Goal: Information Seeking & Learning: Learn about a topic

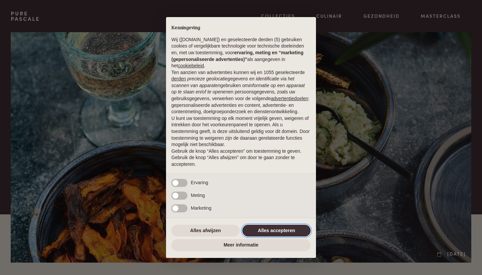
click at [256, 235] on button "Alles accepteren" at bounding box center [277, 231] width 68 height 12
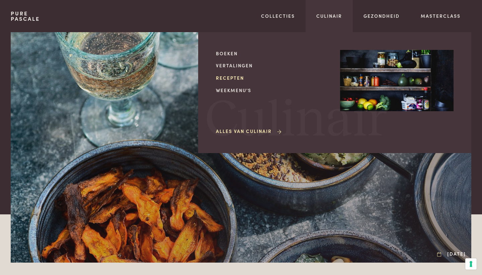
click at [229, 79] on link "Recepten" at bounding box center [273, 77] width 114 height 7
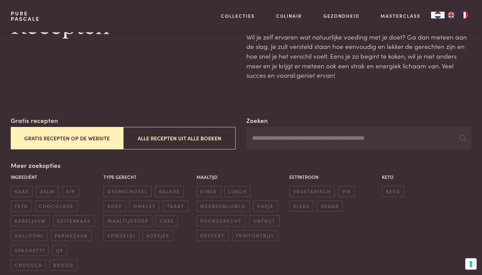
scroll to position [40, 0]
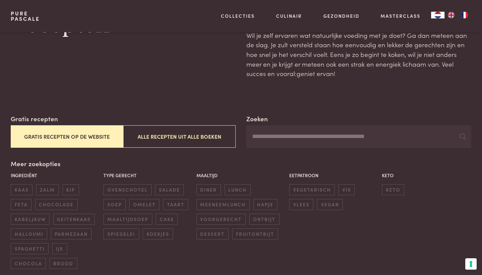
click at [261, 139] on input "Zoeken" at bounding box center [359, 136] width 225 height 23
type input "**********"
click at [87, 135] on button "Gratis recepten op de website" at bounding box center [67, 136] width 113 height 22
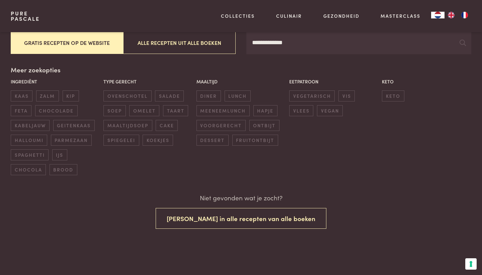
scroll to position [134, 0]
click at [261, 112] on span "hapje" at bounding box center [266, 110] width 24 height 11
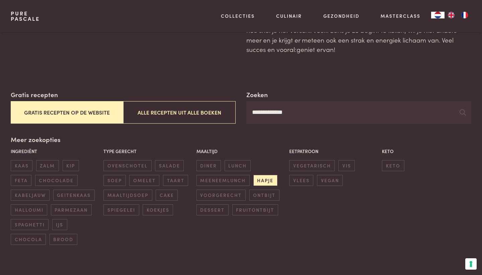
scroll to position [64, 0]
click at [89, 113] on button "Gratis recepten op de website" at bounding box center [67, 112] width 113 height 22
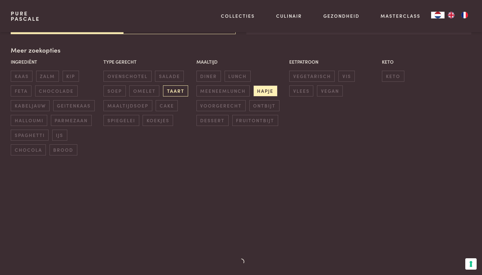
scroll to position [154, 0]
click at [265, 92] on span "hapje" at bounding box center [266, 90] width 24 height 11
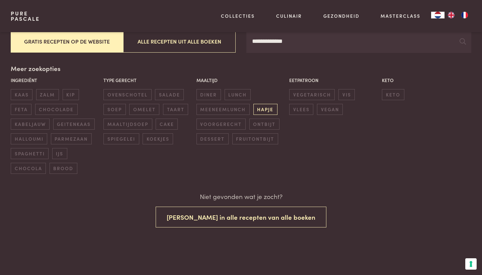
scroll to position [134, 0]
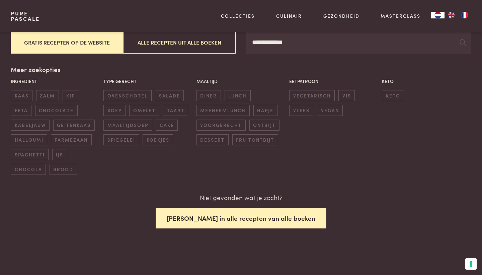
click at [246, 218] on button "[PERSON_NAME] in alle recepten van alle boeken" at bounding box center [241, 218] width 171 height 21
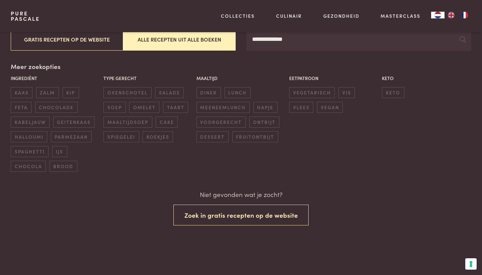
scroll to position [134, 0]
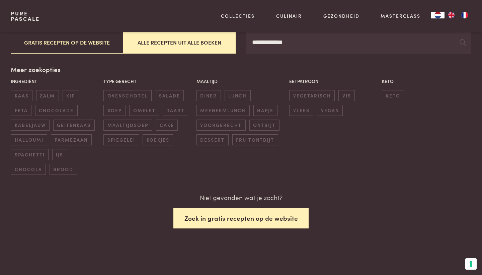
click at [226, 218] on button "Zoek in gratis recepten op de website" at bounding box center [242, 218] width 136 height 21
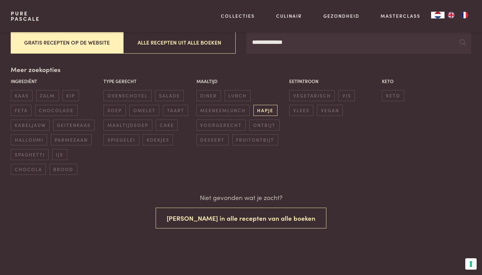
click at [264, 111] on span "hapje" at bounding box center [266, 110] width 24 height 11
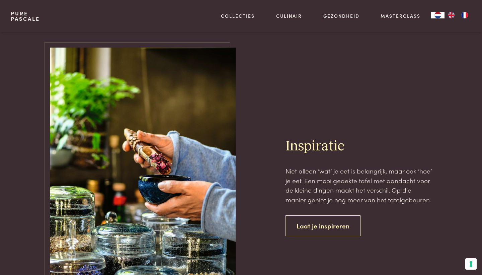
scroll to position [1698, 0]
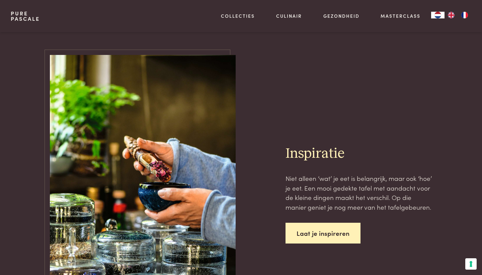
click at [307, 234] on link "Laat je inspireren" at bounding box center [323, 233] width 75 height 21
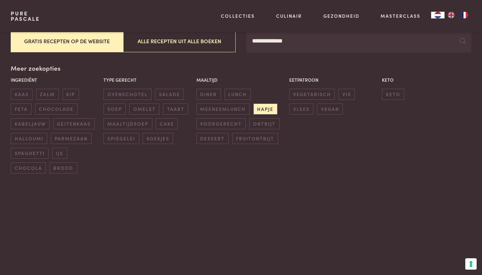
click at [48, 43] on button "Gratis recepten op de website" at bounding box center [67, 41] width 113 height 22
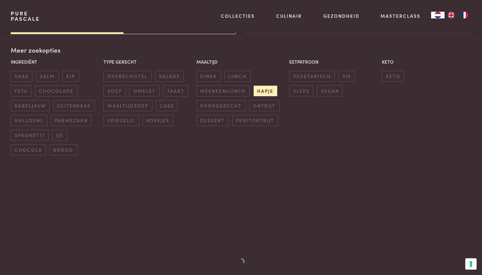
scroll to position [154, 0]
click at [210, 120] on span "dessert" at bounding box center [213, 120] width 32 height 11
click at [302, 92] on span "vlees" at bounding box center [301, 90] width 24 height 11
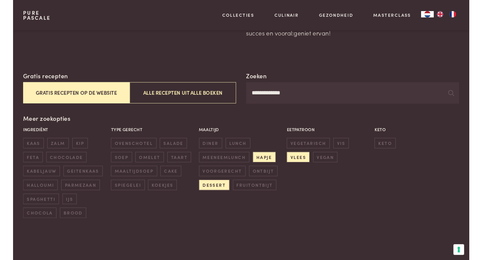
scroll to position [40, 0]
